Goal: Task Accomplishment & Management: Manage account settings

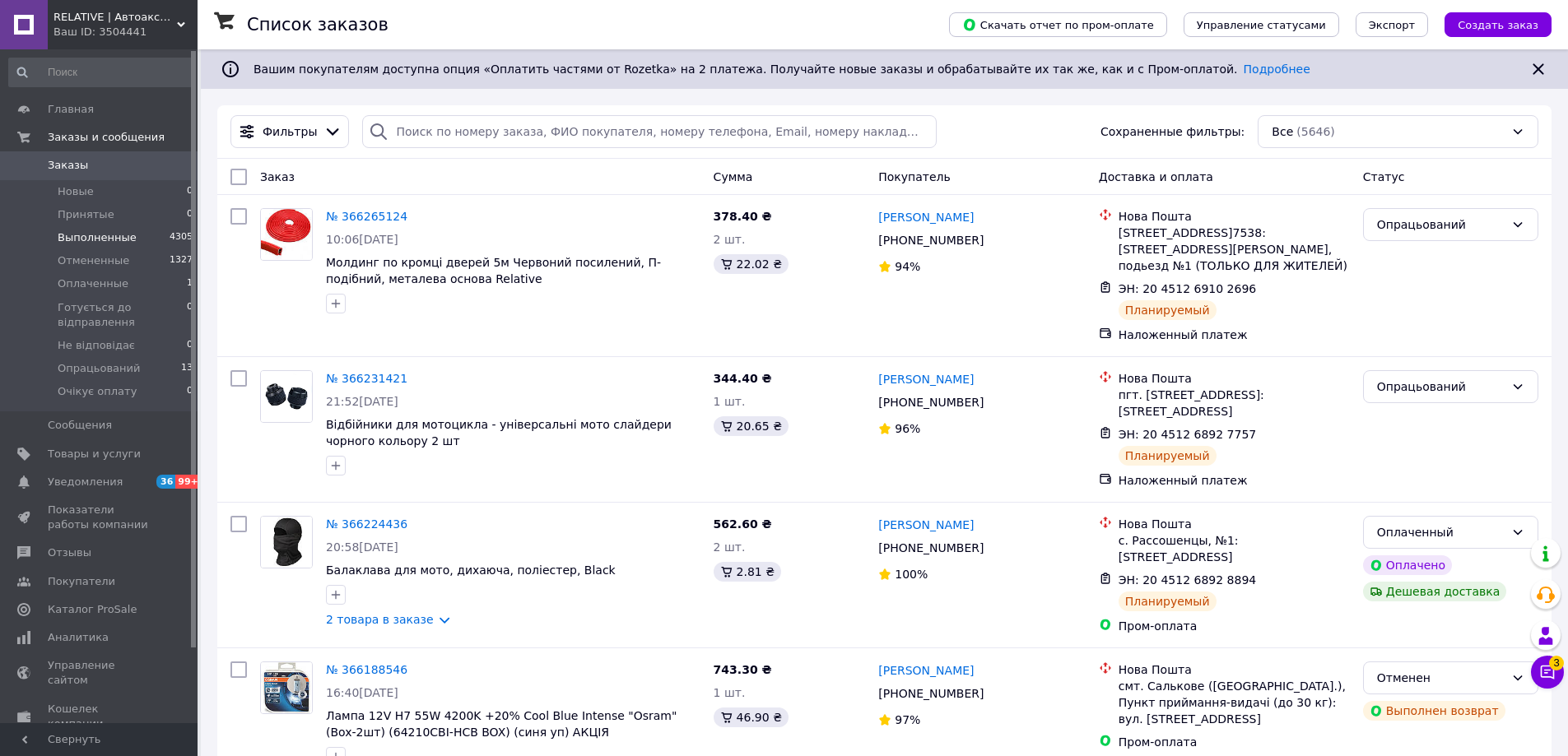
click at [81, 234] on span "Выполненные" at bounding box center [97, 237] width 79 height 15
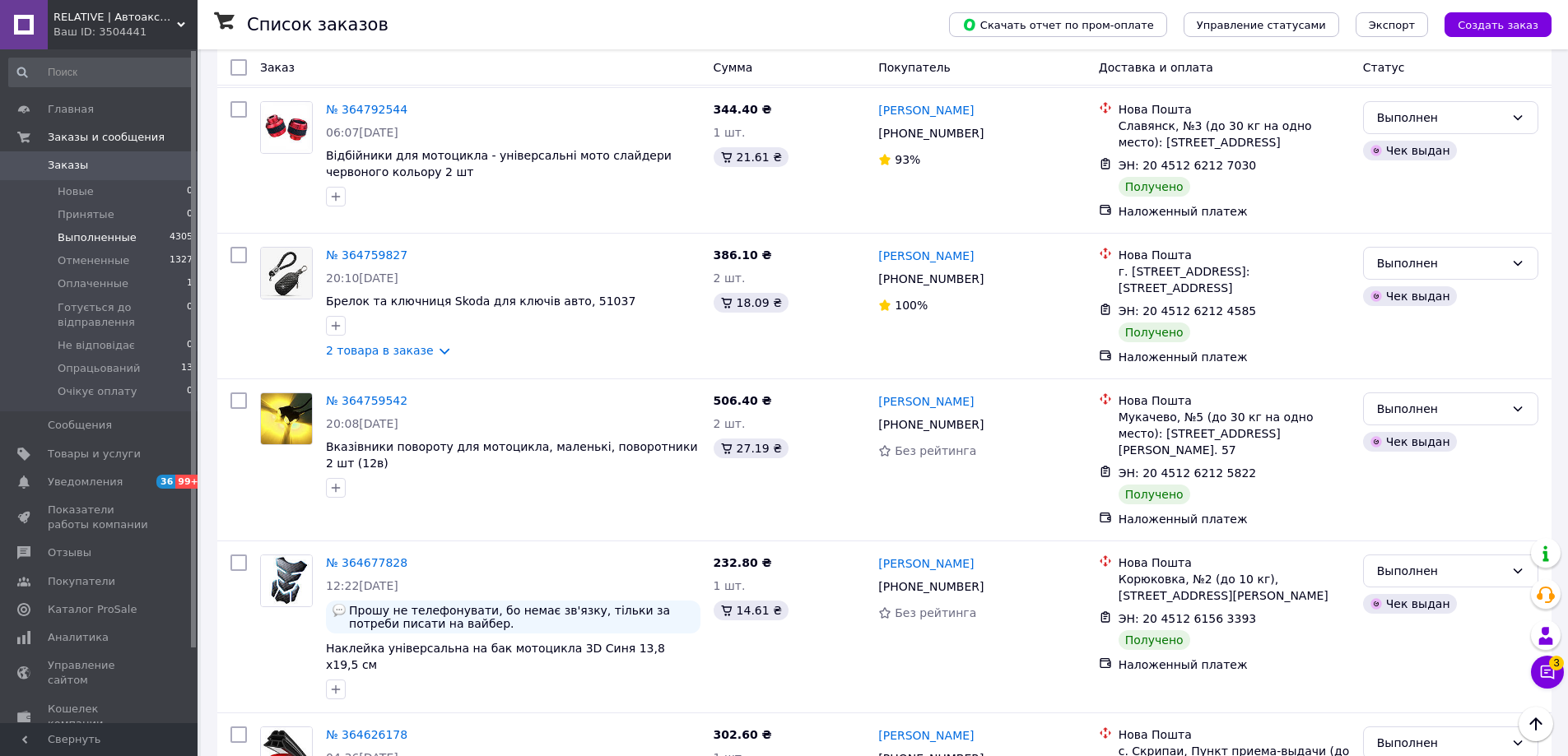
scroll to position [2571, 0]
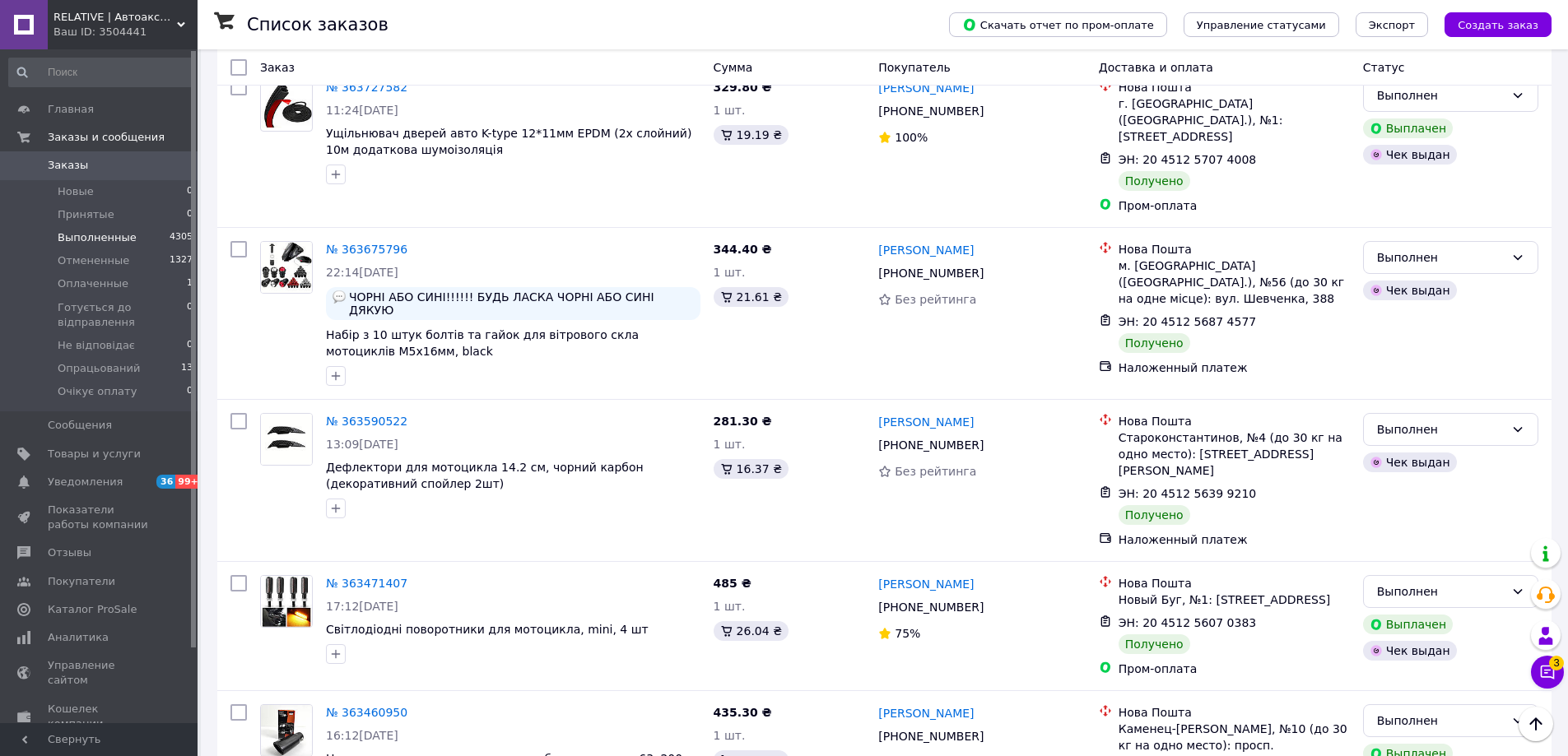
scroll to position [2535, 0]
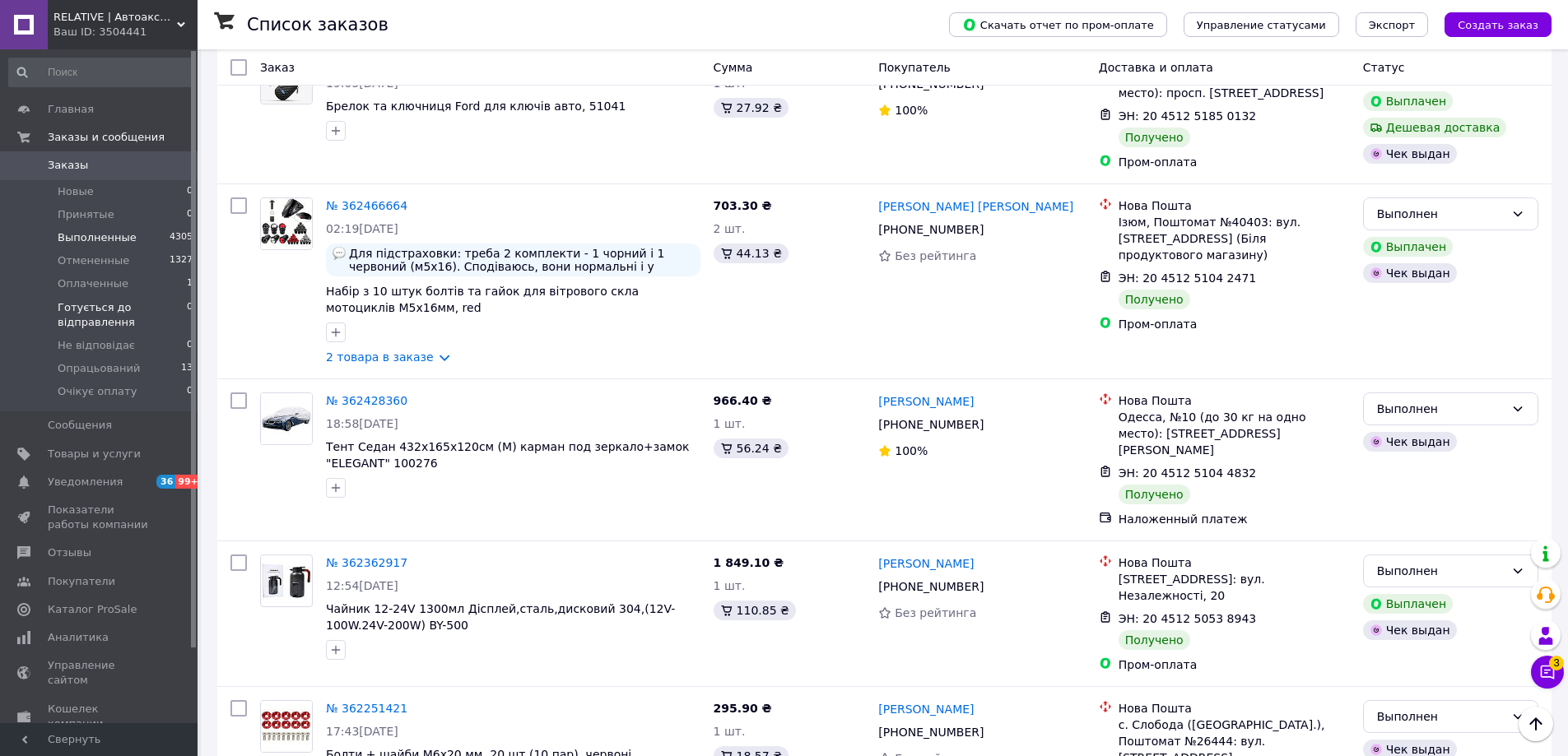
scroll to position [2386, 0]
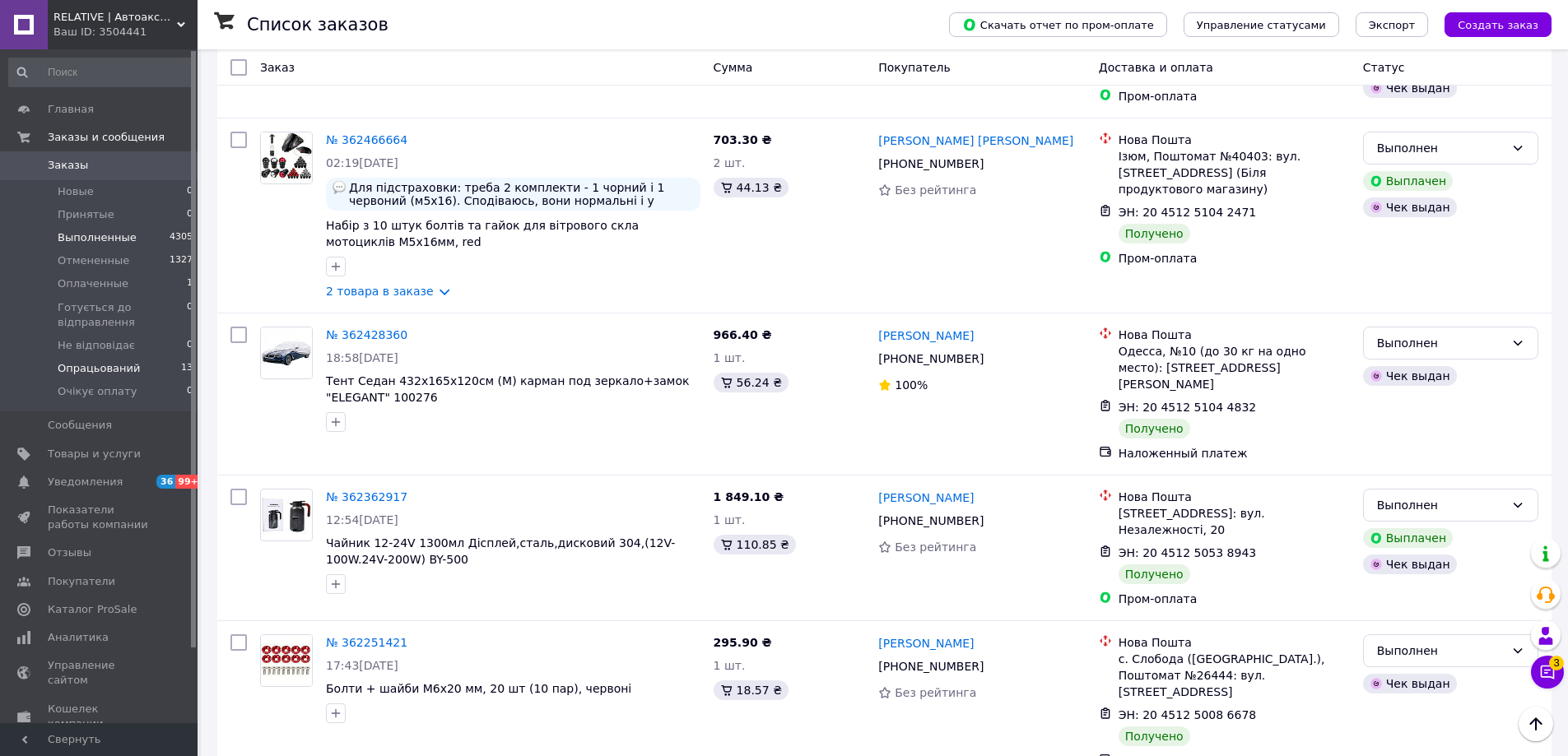
click at [76, 372] on span "Опрацьований" at bounding box center [99, 368] width 83 height 15
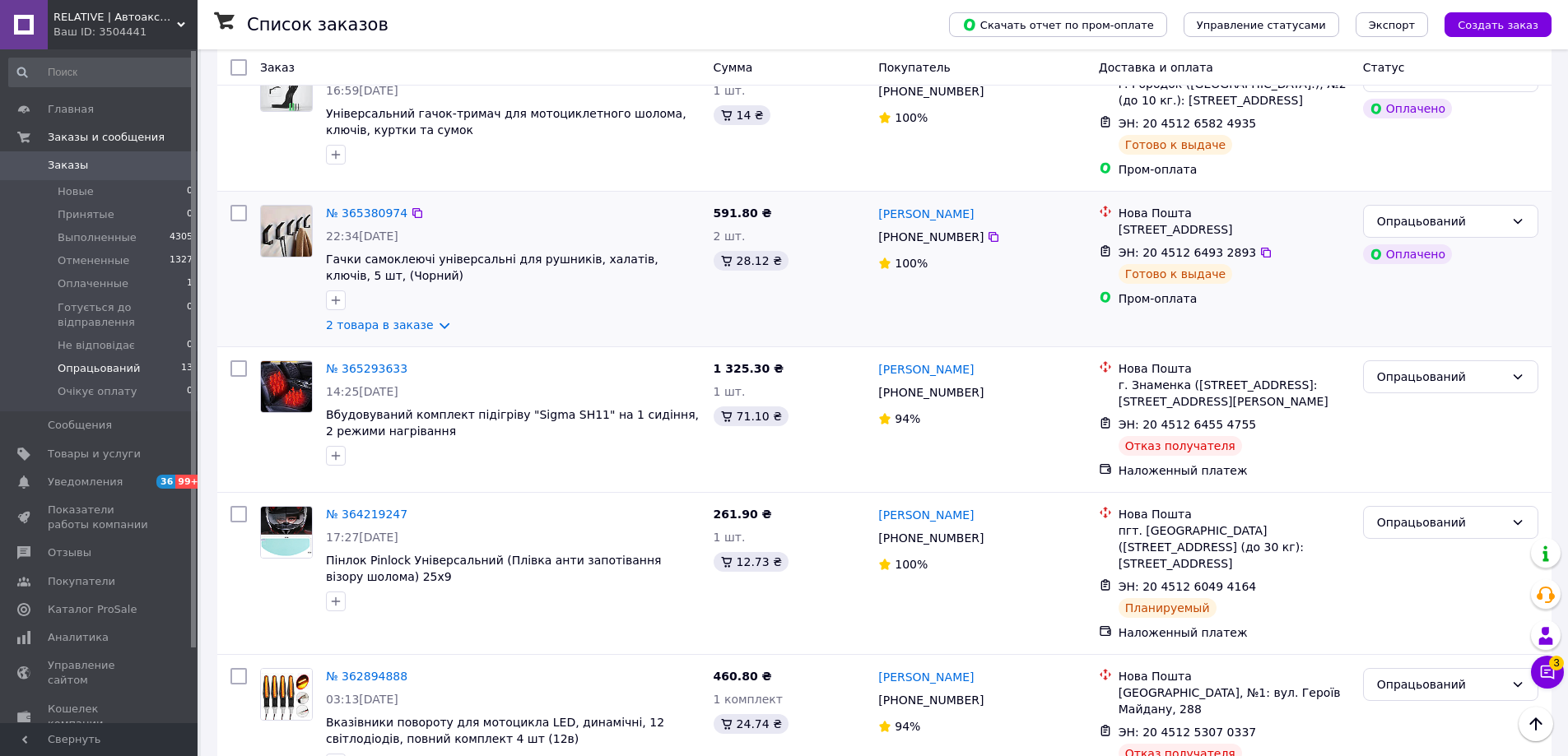
scroll to position [1418, 0]
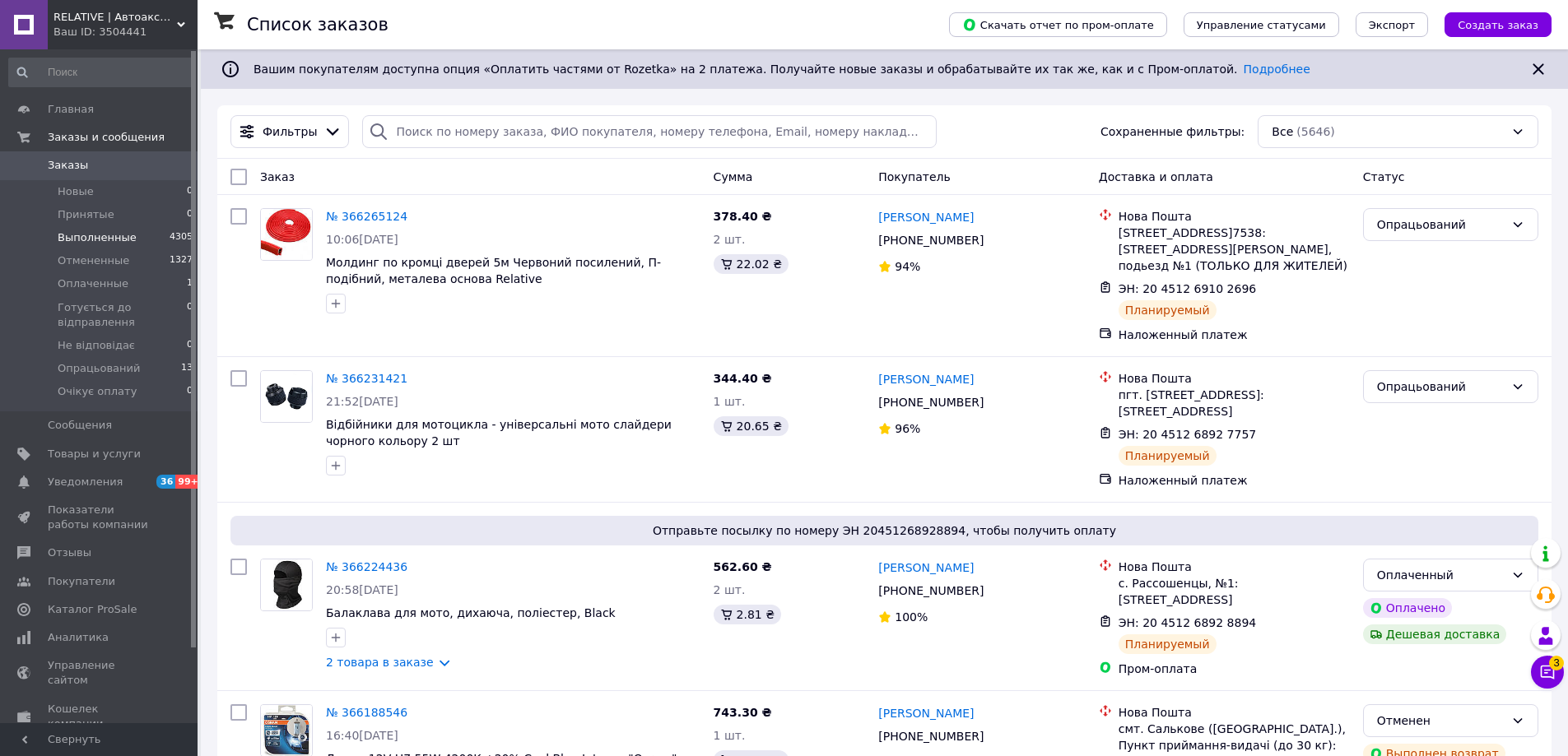
click at [87, 241] on span "Выполненные" at bounding box center [97, 237] width 79 height 15
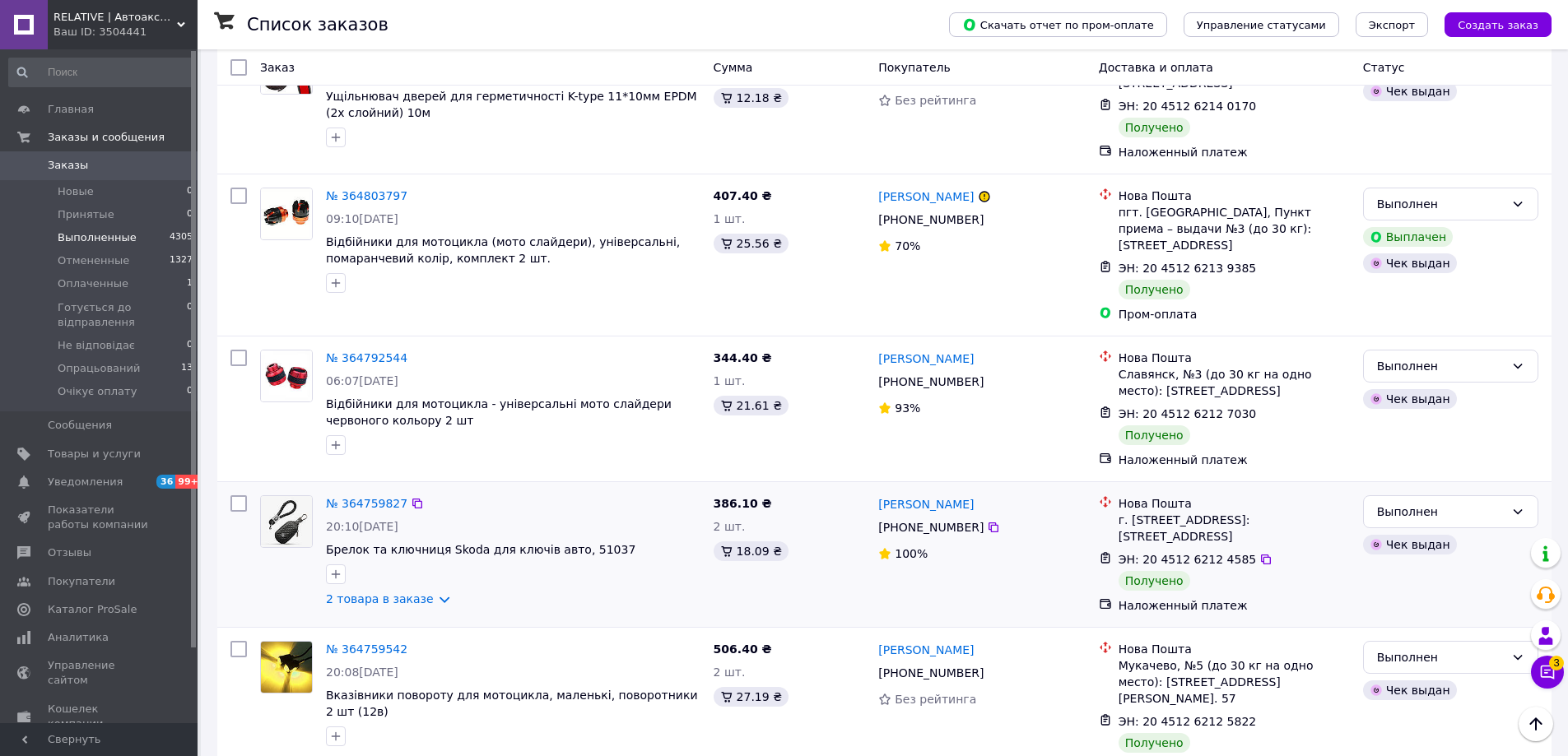
scroll to position [2571, 0]
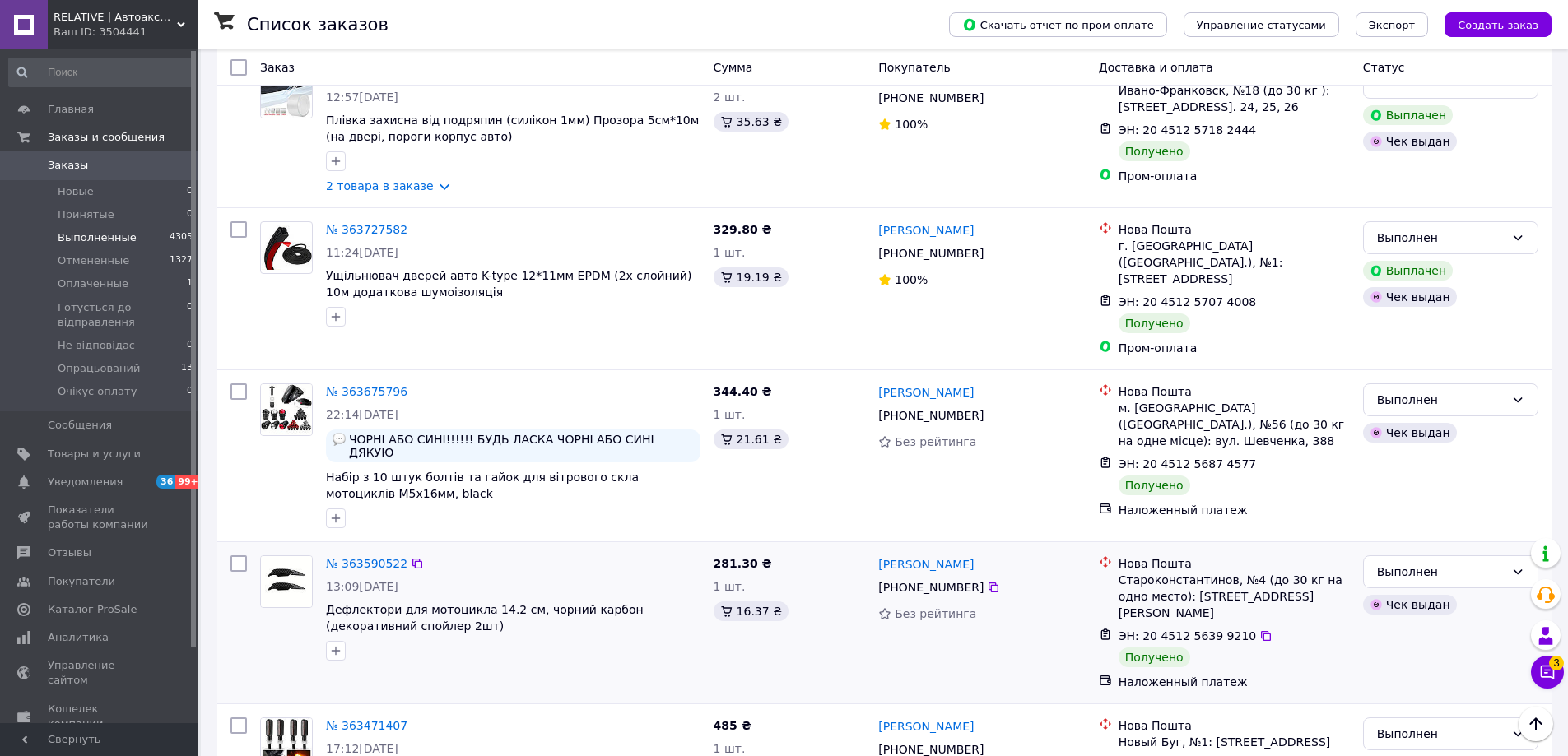
scroll to position [2535, 0]
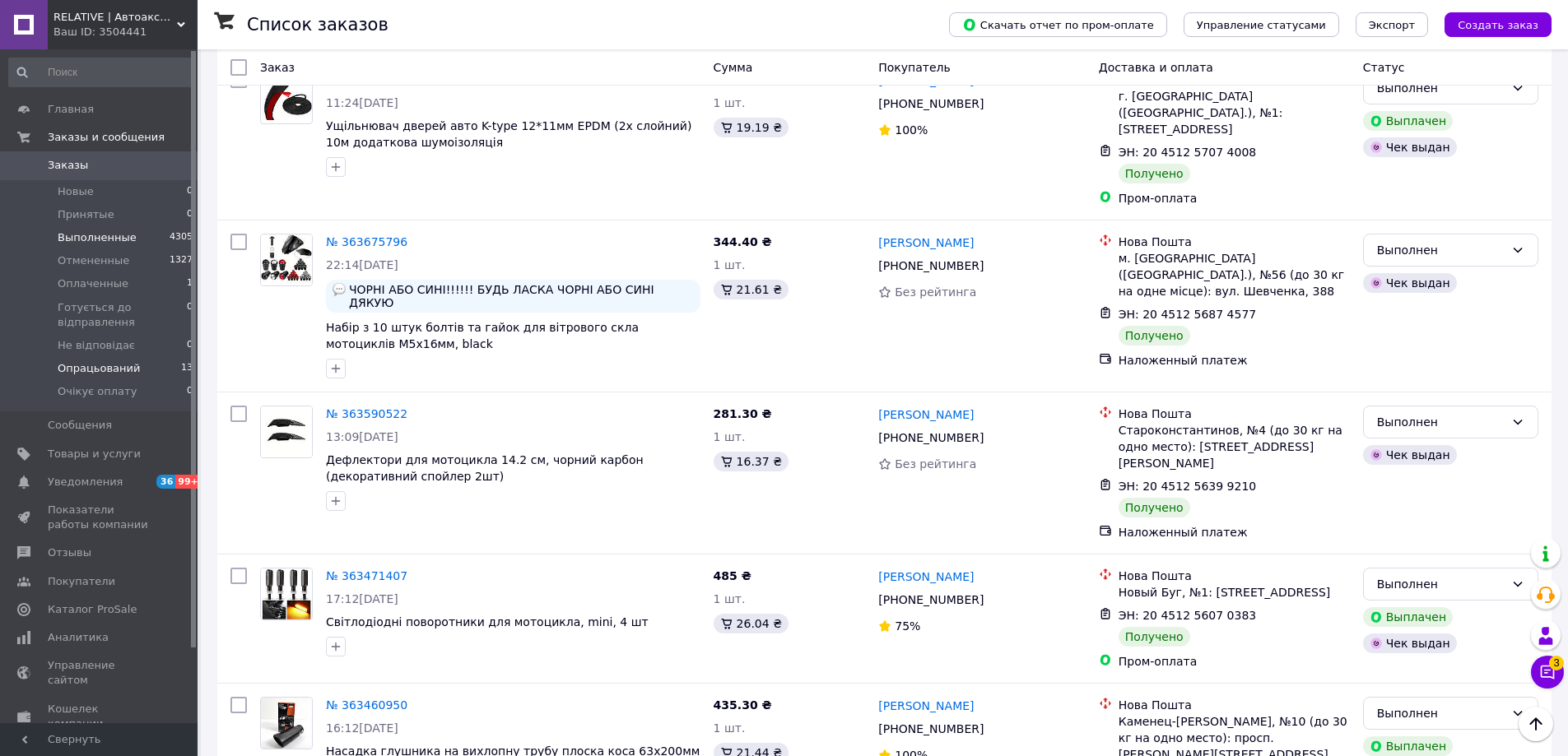
click at [132, 375] on li "Опрацьований 13" at bounding box center [101, 369] width 203 height 23
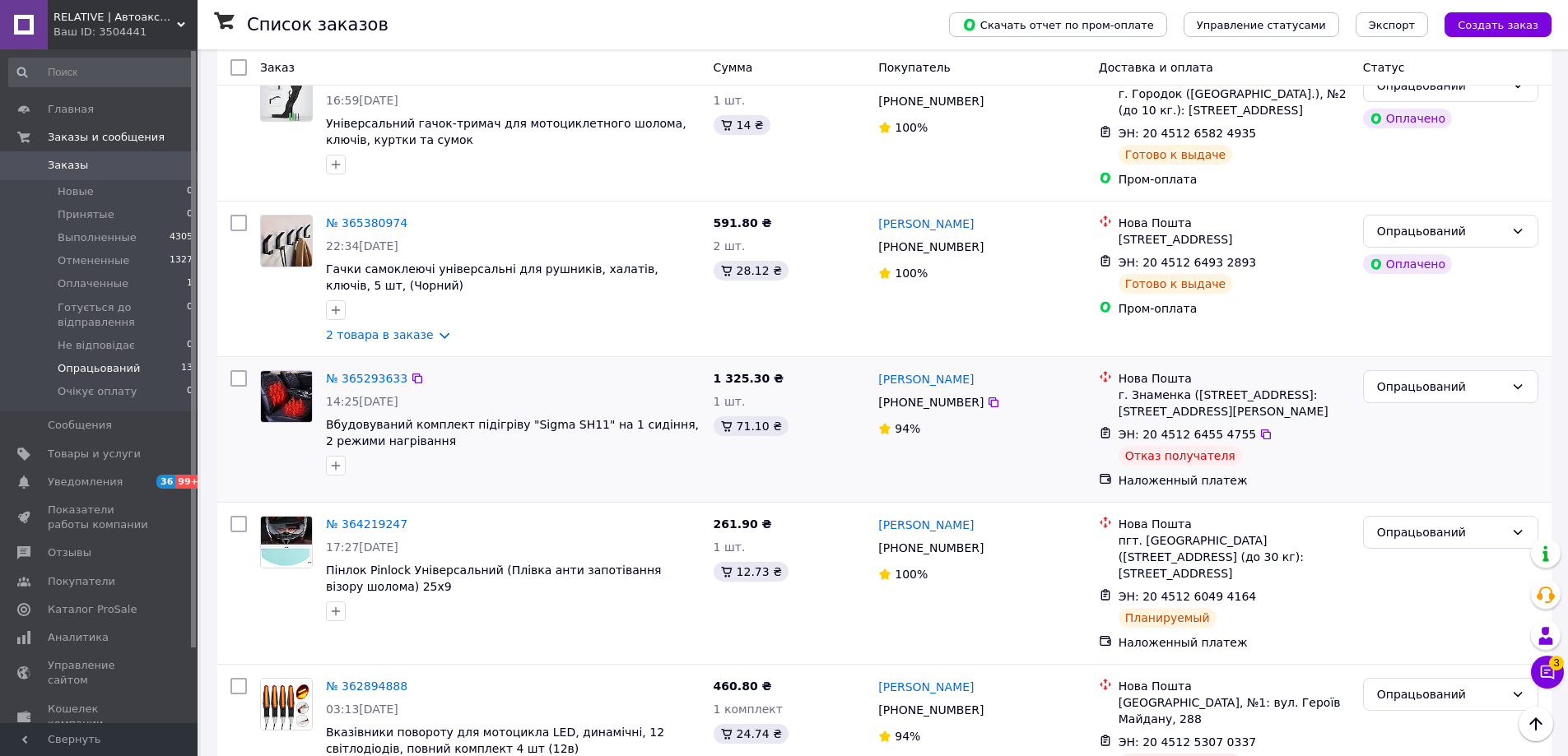
scroll to position [1418, 0]
